Goal: Task Accomplishment & Management: Manage account settings

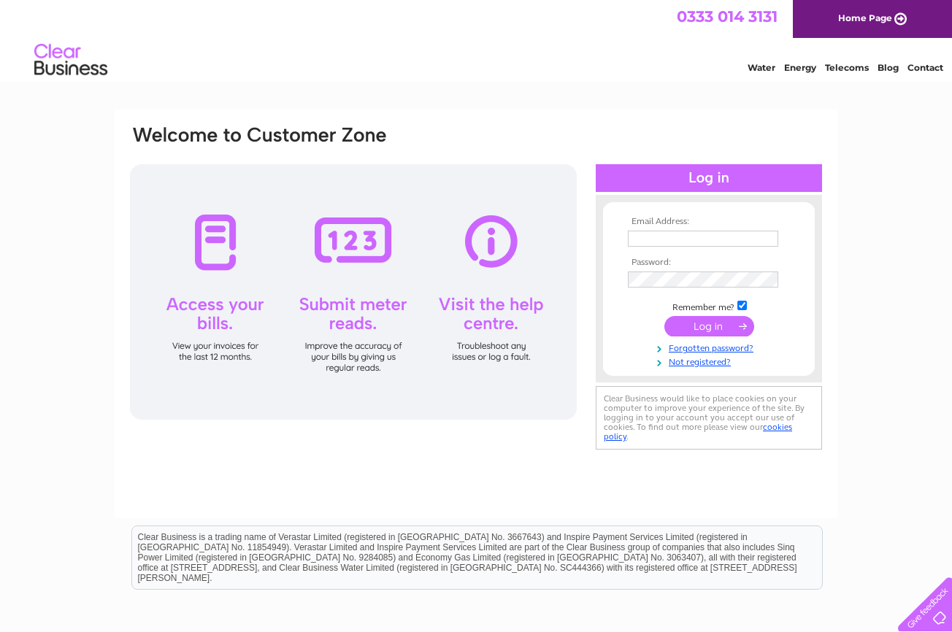
type input "branchtonmanager@gmail.com"
click at [699, 327] on input "submit" at bounding box center [709, 326] width 90 height 20
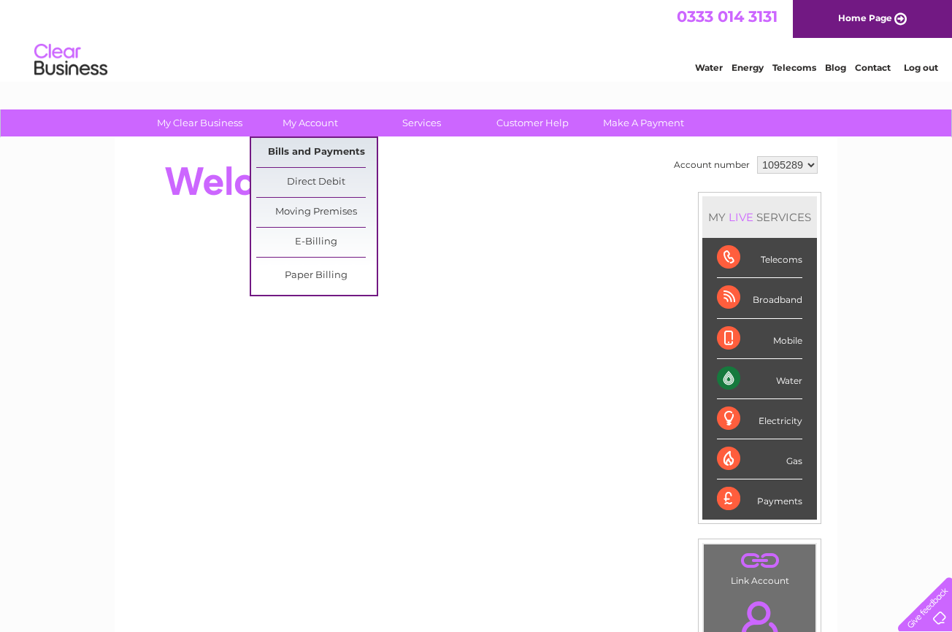
click at [294, 150] on link "Bills and Payments" at bounding box center [316, 152] width 120 height 29
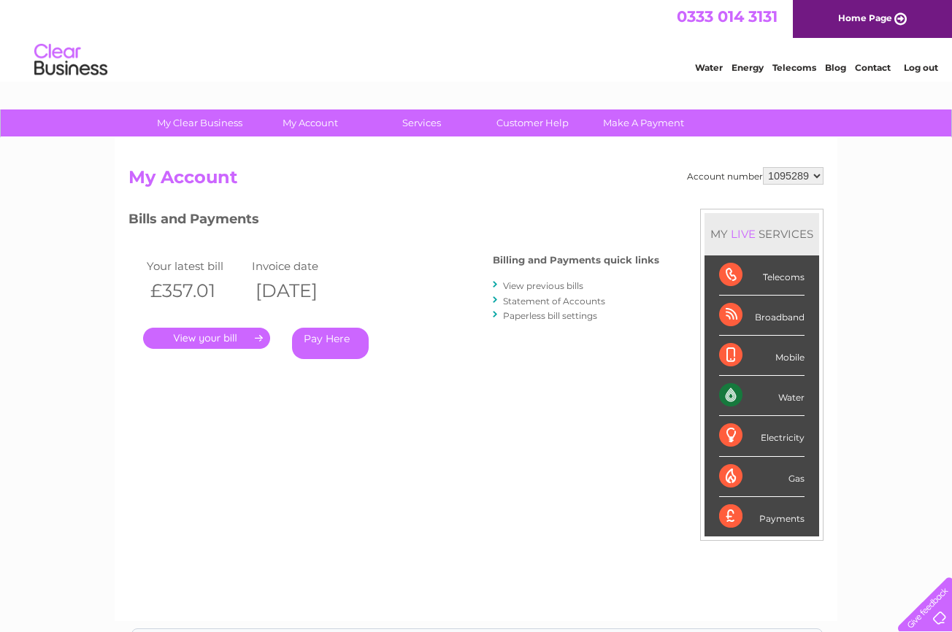
click at [194, 335] on link "." at bounding box center [206, 338] width 127 height 21
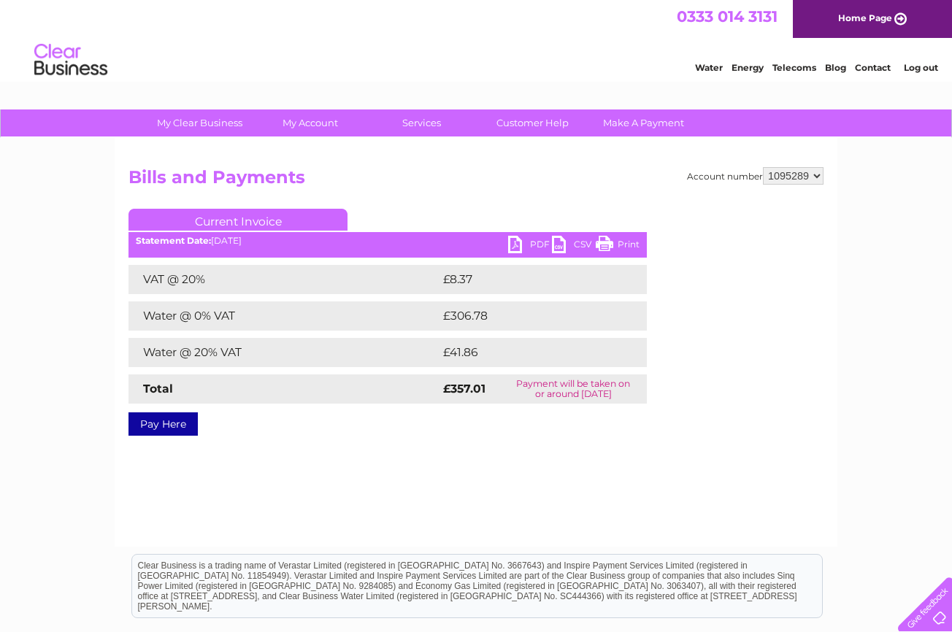
click at [520, 244] on link "PDF" at bounding box center [530, 246] width 44 height 21
